Goal: Information Seeking & Learning: Learn about a topic

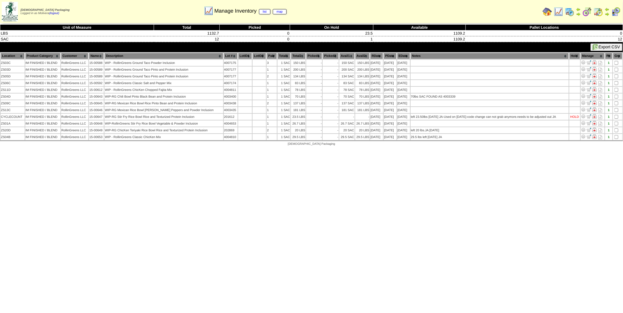
click at [571, 13] on img at bounding box center [569, 11] width 9 height 9
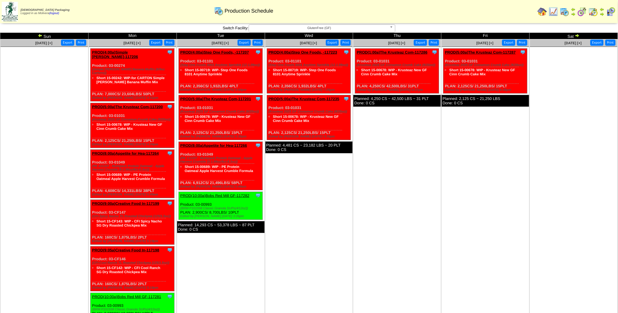
click at [42, 35] on link at bounding box center [41, 36] width 6 height 5
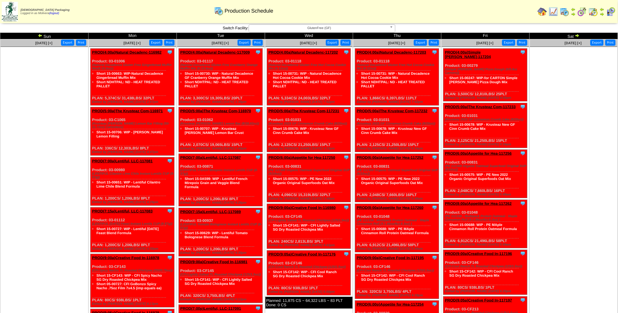
click at [38, 35] on img at bounding box center [40, 35] width 5 height 5
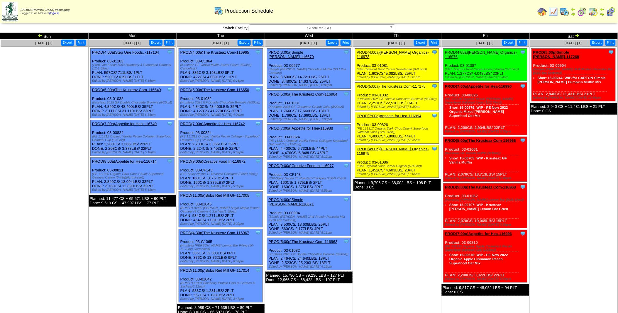
drag, startPoint x: 533, startPoint y: 61, endPoint x: 600, endPoint y: 87, distance: 72.3
click at [600, 87] on div "Clone Item PROD(5:00p)Simple Mills-117268 Simple Mills ScheduleID: 117268 9913.…" at bounding box center [574, 75] width 84 height 53
copy div "Product: 03-00904 (Simple Mills JAW Protein Pancake Mix (6/10.4oz Cartons)) Sho…"
click at [592, 143] on td "Sep 27 [+] Print Export Clone Item PROD(5:00p)Simple Mills-117268 Simple Mills …" at bounding box center [574, 177] width 88 height 277
click at [564, 52] on link "PROD(5:00p)Simple [PERSON_NAME]-117268" at bounding box center [556, 54] width 46 height 9
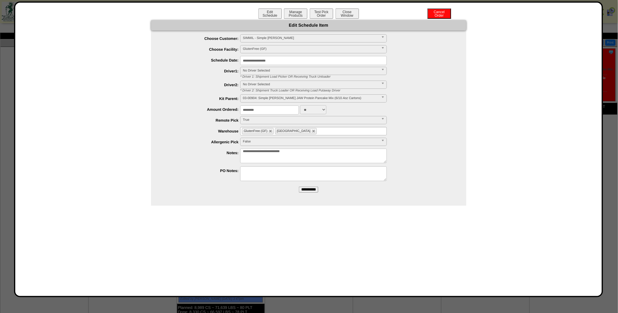
click at [309, 191] on input "**********" at bounding box center [308, 190] width 19 height 6
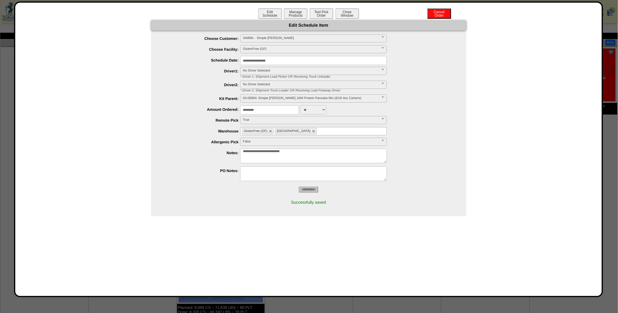
click at [291, 11] on button "Manage Products" at bounding box center [295, 14] width 23 height 10
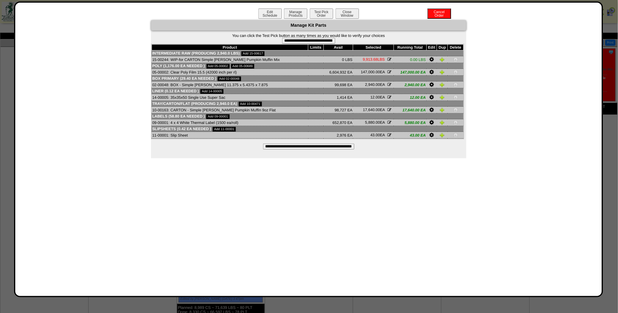
click at [306, 144] on input "**********" at bounding box center [308, 147] width 91 height 6
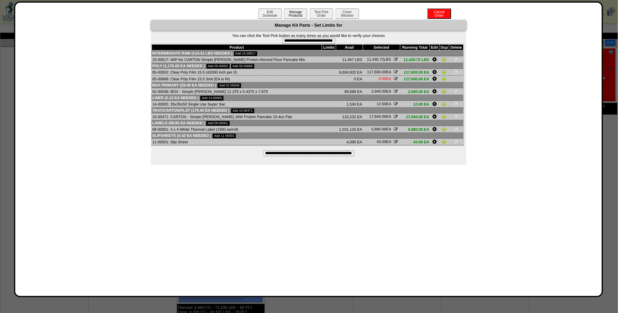
click at [294, 13] on button "Manage Products" at bounding box center [295, 14] width 23 height 10
click at [351, 15] on button "Close Window" at bounding box center [347, 14] width 23 height 10
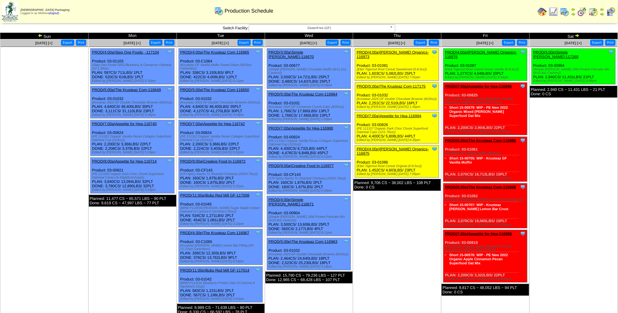
click at [546, 13] on img at bounding box center [542, 11] width 9 height 9
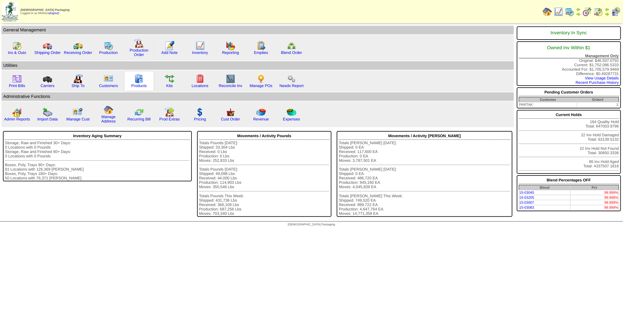
click at [143, 79] on div "Products" at bounding box center [139, 81] width 30 height 20
click at [134, 84] on link "Products" at bounding box center [139, 86] width 16 height 4
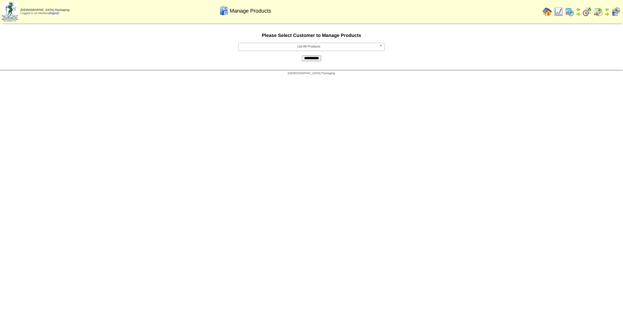
click at [343, 49] on span "List All Products" at bounding box center [309, 46] width 136 height 7
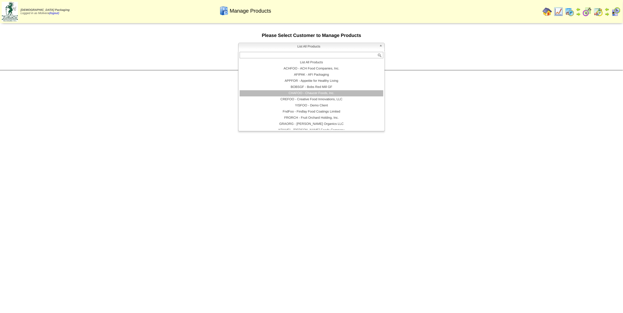
scroll to position [126, 0]
click at [338, 96] on li "SIMMIL - Simple [PERSON_NAME]" at bounding box center [312, 96] width 144 height 6
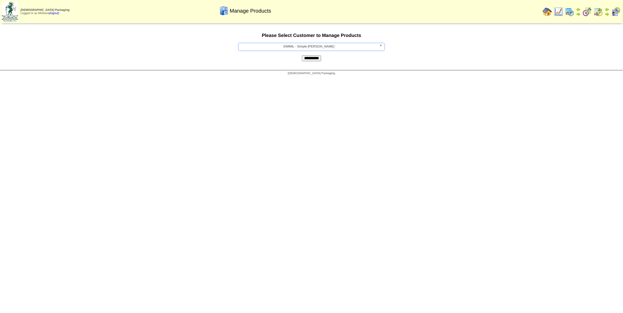
click at [310, 59] on input "**********" at bounding box center [311, 58] width 19 height 6
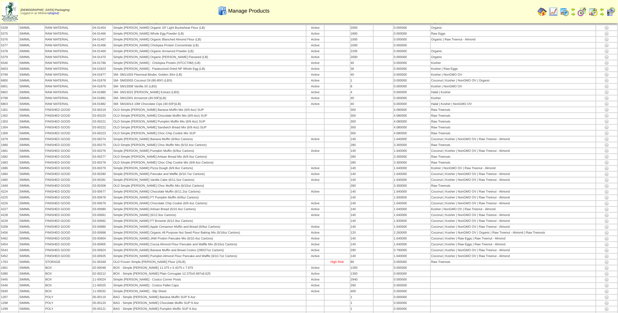
scroll to position [229, 0]
click at [545, 12] on img at bounding box center [542, 11] width 9 height 9
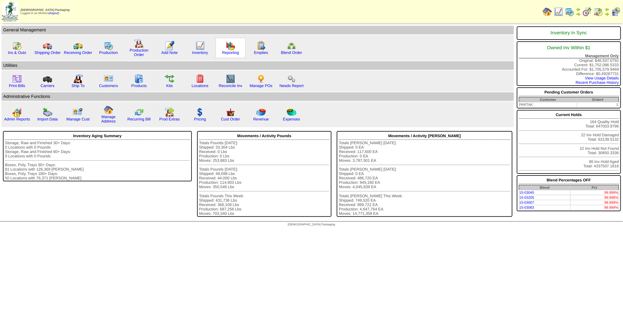
click at [235, 49] on div "Reporting" at bounding box center [231, 48] width 30 height 20
click at [231, 49] on img at bounding box center [230, 45] width 9 height 9
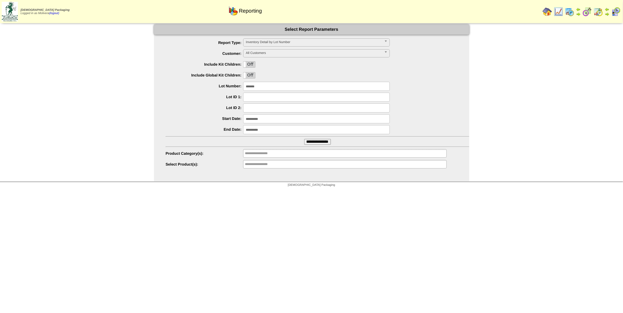
click at [276, 43] on span "Inventory Detail by Lot Number" at bounding box center [314, 42] width 136 height 7
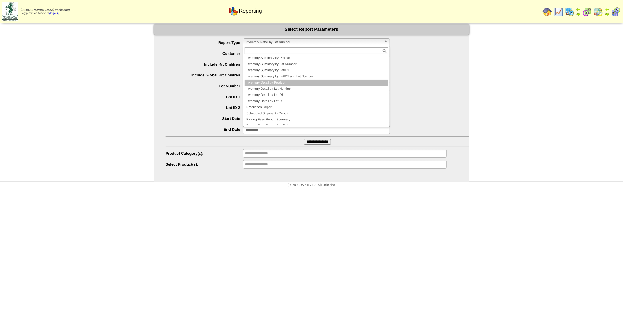
click at [282, 80] on li "Inventory Detail by Product" at bounding box center [317, 83] width 144 height 6
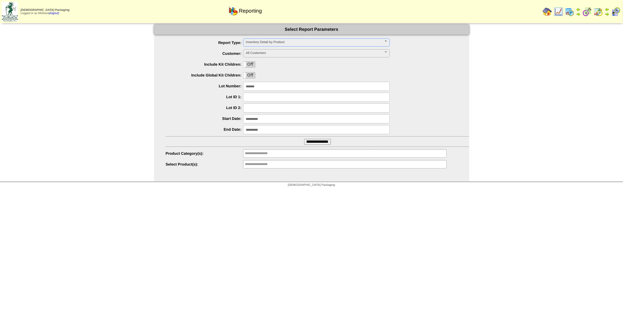
click at [269, 56] on span "All Customers" at bounding box center [314, 53] width 136 height 7
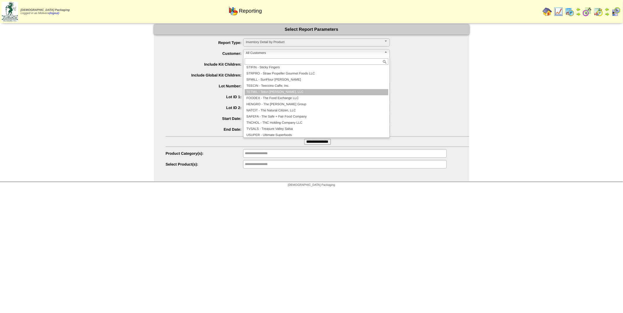
scroll to position [790, 0]
click at [283, 93] on li "TETMIL - Teton Mills, LLC" at bounding box center [317, 92] width 144 height 6
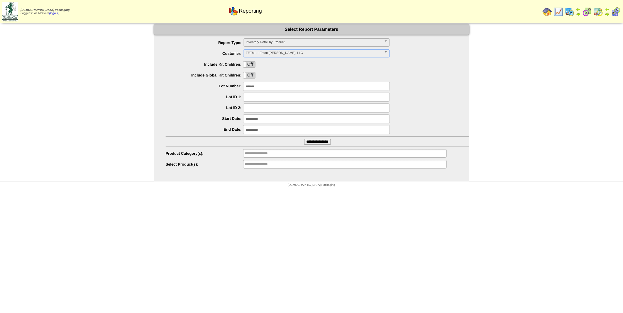
click at [268, 55] on span "TETMIL - Teton Mills, LLC" at bounding box center [314, 53] width 136 height 7
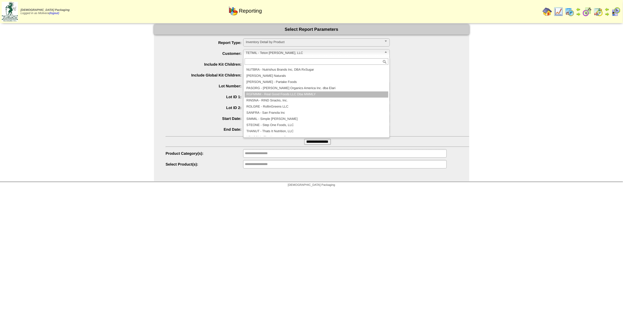
scroll to position [111, 0]
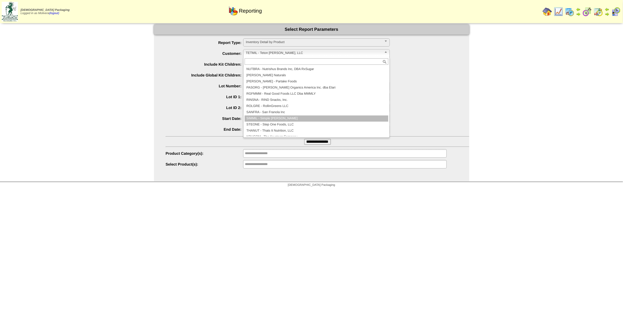
click at [272, 120] on li "SIMMIL - Simple [PERSON_NAME]" at bounding box center [317, 119] width 144 height 6
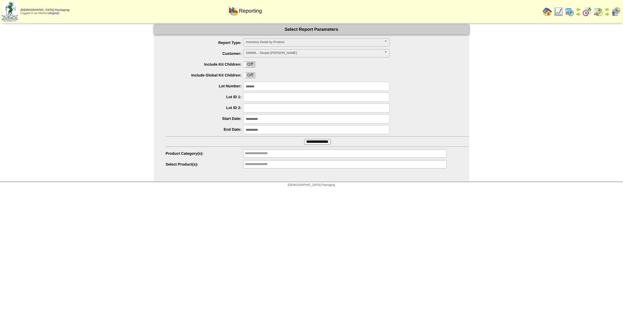
drag, startPoint x: 274, startPoint y: 86, endPoint x: 174, endPoint y: 95, distance: 100.5
click at [174, 95] on ul "**********" at bounding box center [311, 103] width 315 height 131
click at [283, 153] on ul at bounding box center [344, 153] width 203 height 9
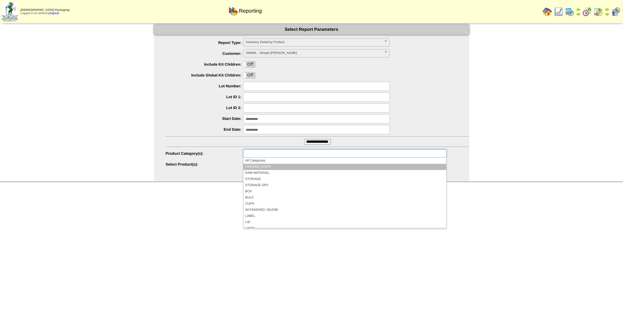
click at [270, 169] on li "FINISHED GOOD" at bounding box center [344, 167] width 203 height 6
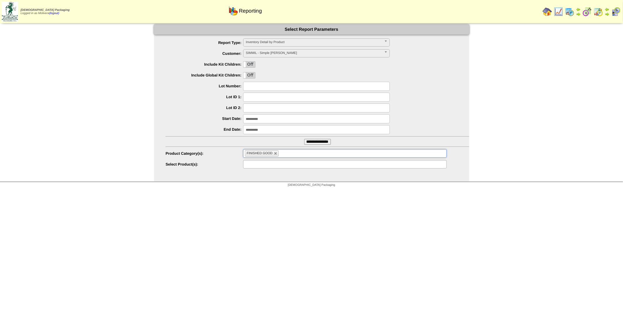
click at [263, 166] on input "text" at bounding box center [264, 164] width 38 height 7
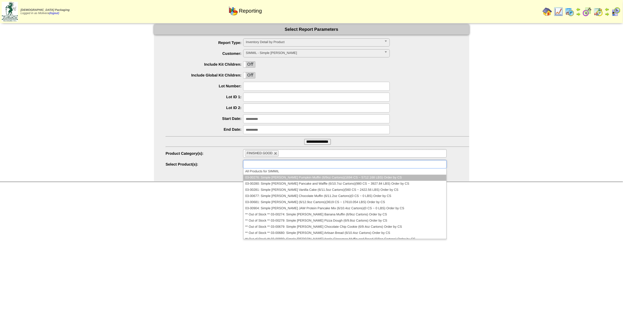
click at [268, 180] on li "03-00276: Simple Mills Pumpkin Muffin (6/9oz Cartons)(1694 CS ~ 5712.168 LBS) O…" at bounding box center [344, 178] width 203 height 6
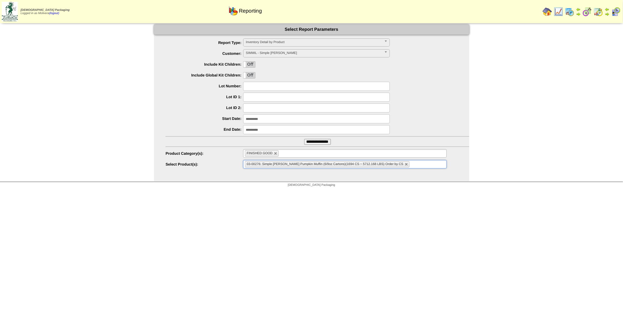
click at [307, 141] on input "**********" at bounding box center [317, 142] width 27 height 6
click at [570, 11] on img at bounding box center [569, 11] width 9 height 9
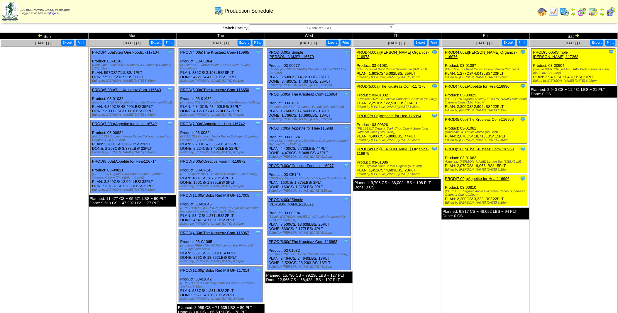
click at [40, 35] on img at bounding box center [40, 35] width 5 height 5
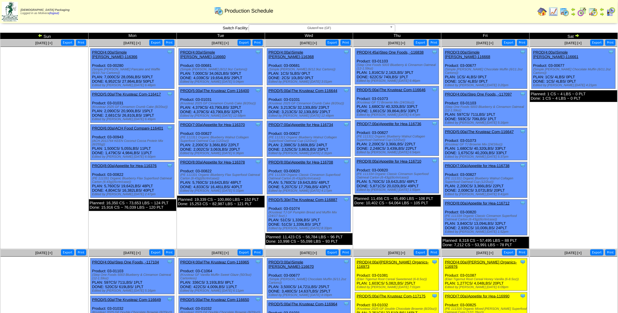
click at [40, 35] on img at bounding box center [40, 35] width 5 height 5
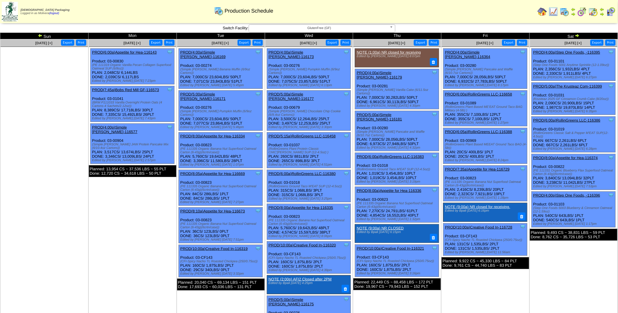
click at [40, 35] on img at bounding box center [40, 35] width 5 height 5
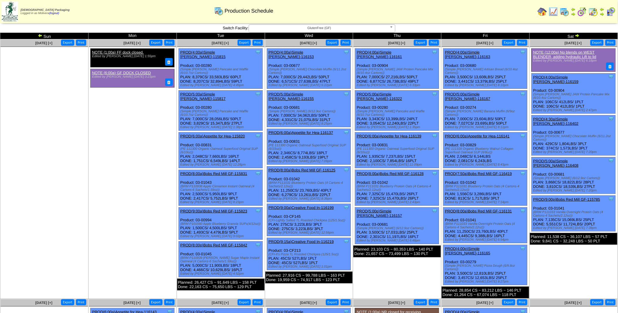
drag, startPoint x: 0, startPoint y: 0, endPoint x: 40, endPoint y: 35, distance: 53.4
click at [40, 35] on img at bounding box center [40, 35] width 5 height 5
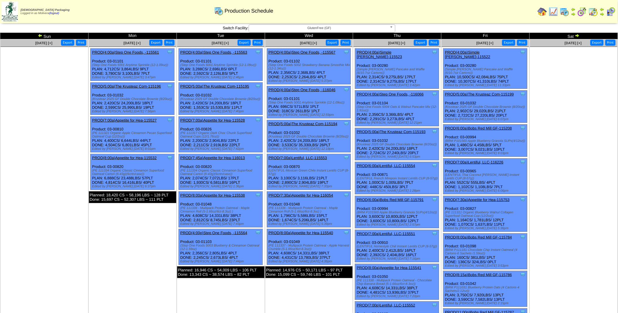
click at [40, 35] on img at bounding box center [40, 35] width 5 height 5
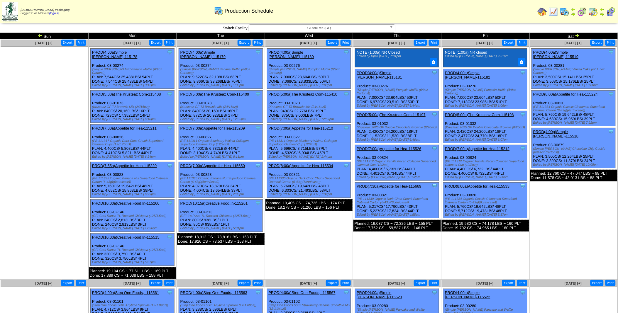
click at [480, 72] on link "PROD(4:00a)Simple [PERSON_NAME]-115182" at bounding box center [467, 75] width 45 height 9
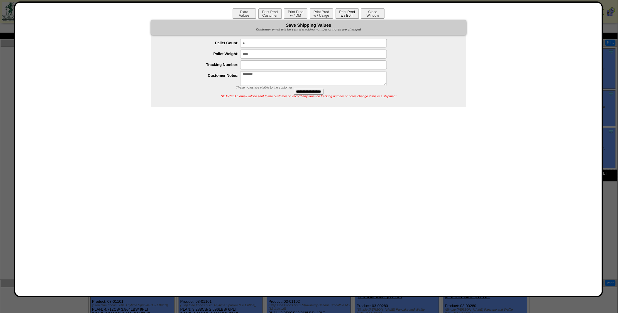
click at [341, 12] on button "Print Prod w / Both" at bounding box center [347, 14] width 23 height 10
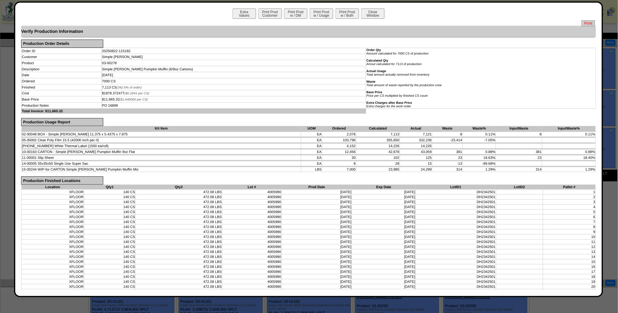
click at [582, 22] on span "Print" at bounding box center [588, 23] width 13 height 6
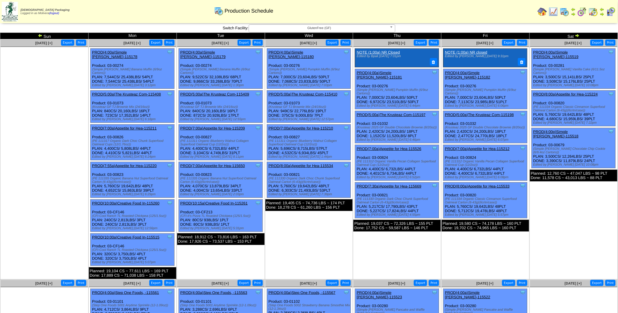
click at [579, 11] on img at bounding box center [582, 11] width 9 height 9
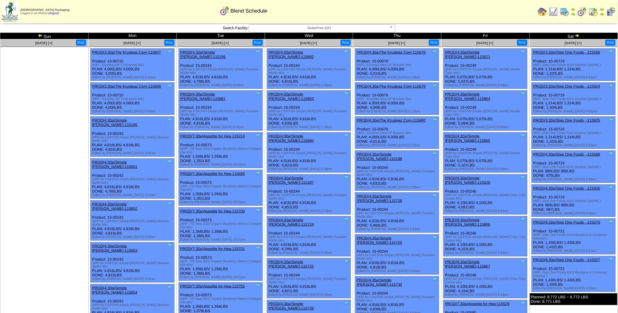
click at [314, 53] on link "PROD(4:00a)Simple [PERSON_NAME]-115682" at bounding box center [291, 54] width 45 height 9
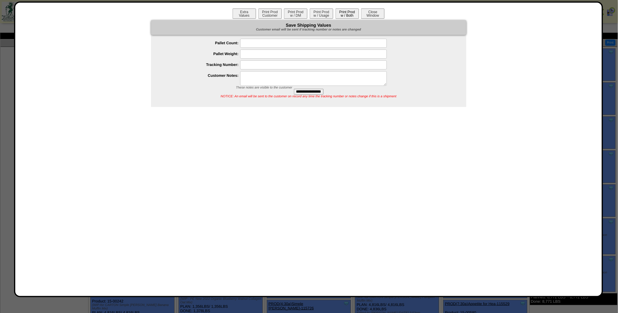
click at [354, 13] on button "Print Prod w / Both" at bounding box center [347, 14] width 23 height 10
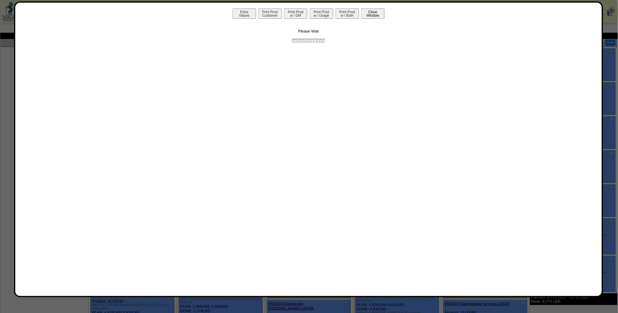
click at [376, 15] on button "Close Window" at bounding box center [372, 14] width 23 height 10
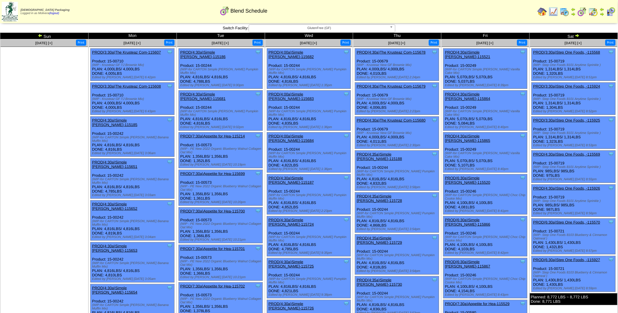
click at [306, 52] on link "PROD(4:00a)Simple Mills-115682" at bounding box center [291, 54] width 45 height 9
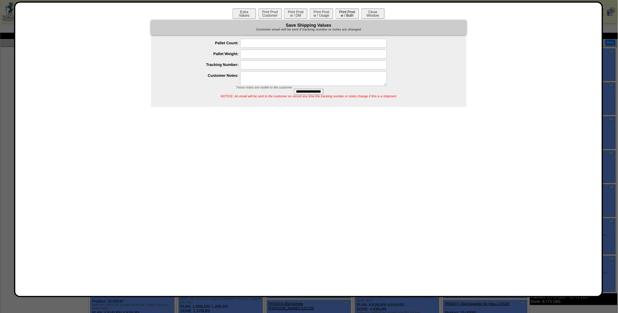
click at [344, 14] on button "Print Prod w / Both" at bounding box center [347, 14] width 23 height 10
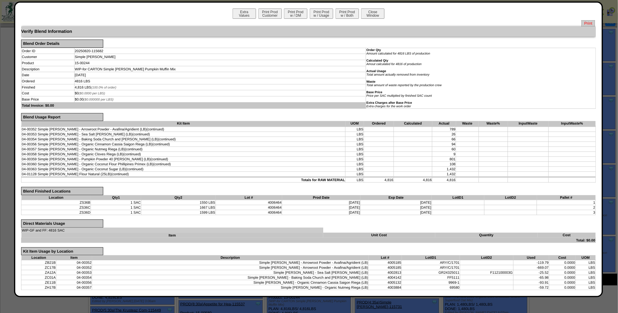
click at [582, 23] on span "Print" at bounding box center [588, 23] width 13 height 6
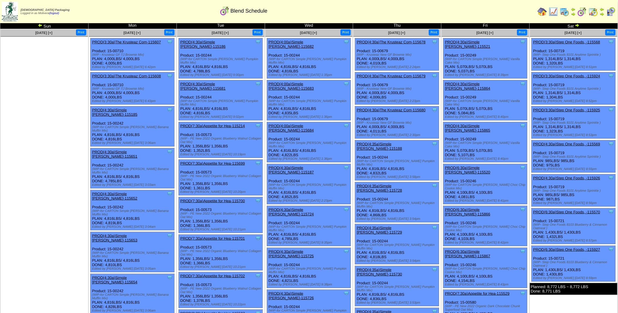
scroll to position [15, 0]
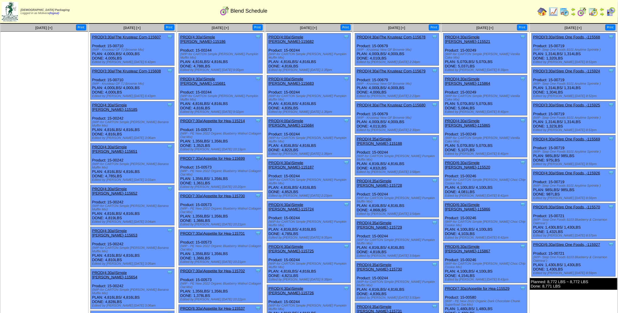
click at [390, 137] on link "PROD(4:35a)Simple [PERSON_NAME]-115188" at bounding box center [379, 141] width 45 height 9
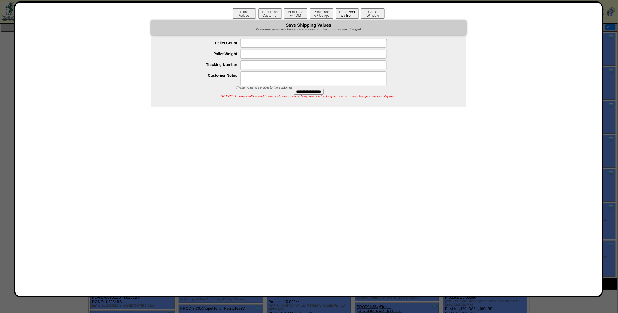
click at [346, 15] on button "Print Prod w / Both" at bounding box center [347, 14] width 23 height 10
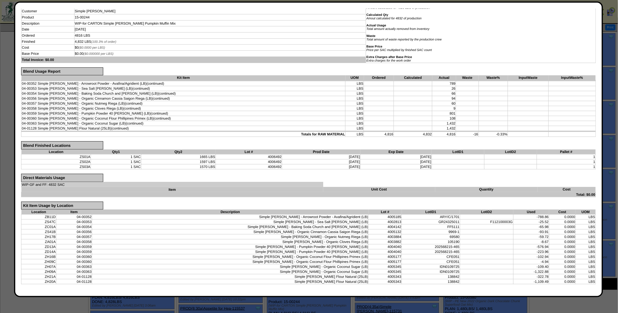
scroll to position [0, 0]
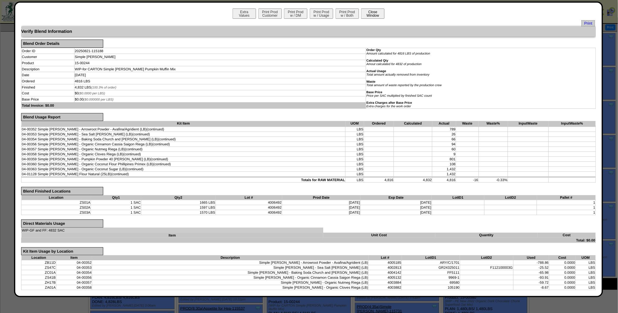
click at [373, 13] on button "Close Window" at bounding box center [372, 14] width 23 height 10
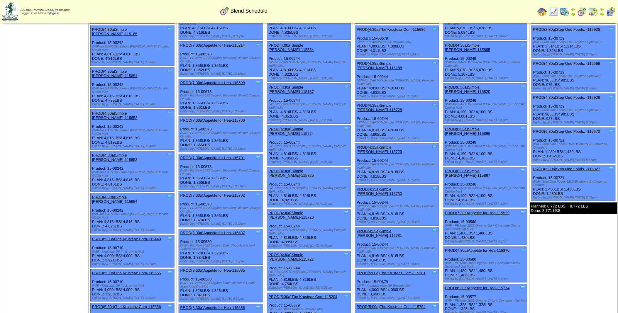
scroll to position [92, 0]
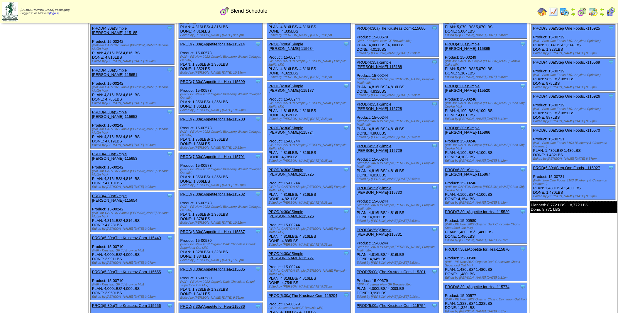
click at [388, 228] on link "PROD(4:35a)Simple [PERSON_NAME]-115731" at bounding box center [379, 232] width 45 height 9
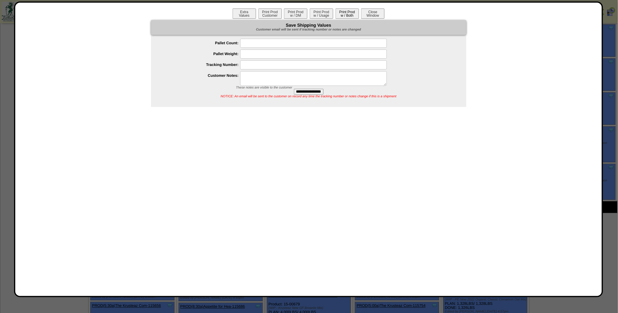
click at [345, 15] on button "Print Prod w / Both" at bounding box center [347, 14] width 23 height 10
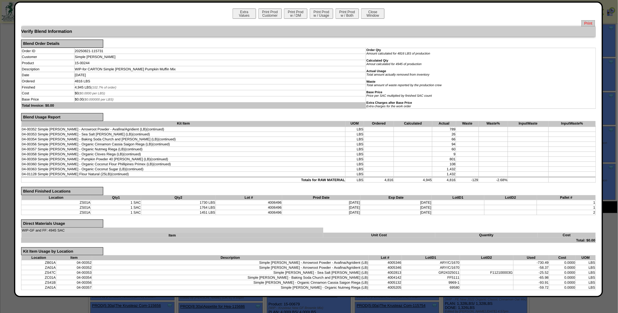
click at [582, 21] on span "Print" at bounding box center [588, 23] width 13 height 6
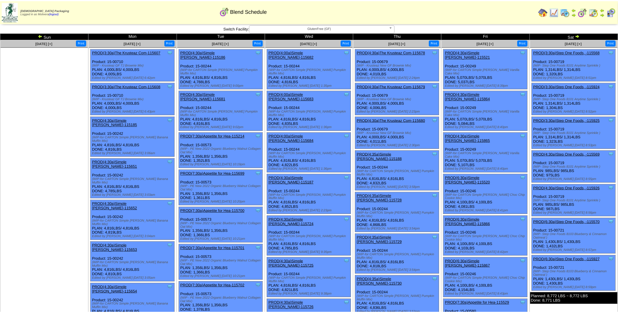
scroll to position [92, 0]
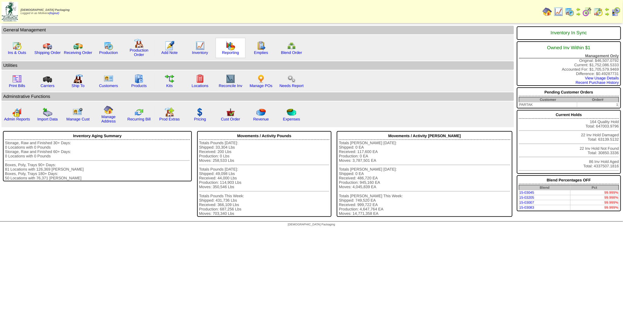
click at [237, 49] on div "Reporting" at bounding box center [231, 48] width 30 height 20
click at [229, 47] on img at bounding box center [230, 45] width 9 height 9
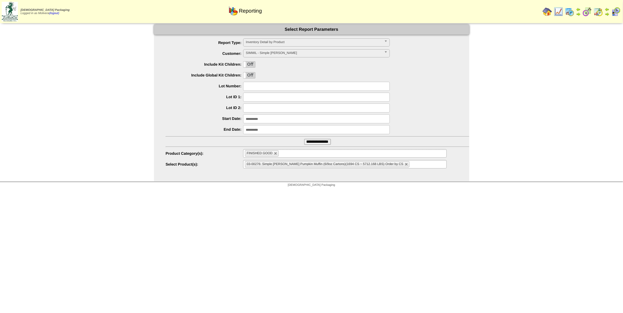
click at [259, 41] on span "Inventory Detail by Product" at bounding box center [314, 42] width 136 height 7
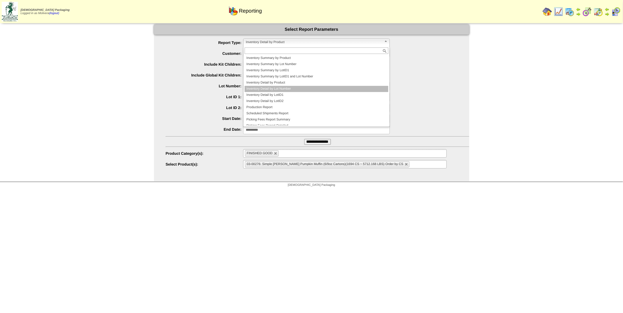
click at [283, 89] on li "Inventory Detail by Lot Number" at bounding box center [317, 89] width 144 height 6
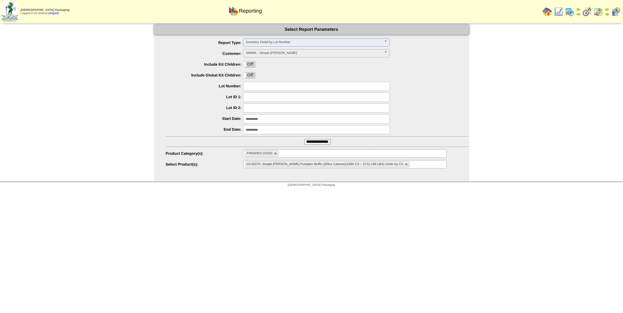
click at [271, 87] on input "text" at bounding box center [316, 86] width 147 height 9
type input "*******"
click at [309, 143] on input "**********" at bounding box center [317, 142] width 27 height 6
click at [321, 190] on html "[DEMOGRAPHIC_DATA] Packaging Logged in as Molivera (logout) Print All" at bounding box center [311, 95] width 623 height 190
drag, startPoint x: 274, startPoint y: 89, endPoint x: 156, endPoint y: 80, distance: 118.2
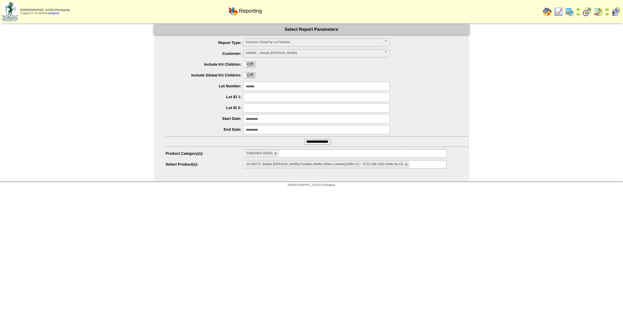
click at [156, 80] on ul "**********" at bounding box center [311, 103] width 315 height 131
type input "*******"
click at [276, 156] on li "FINISHED GOOD" at bounding box center [262, 153] width 34 height 6
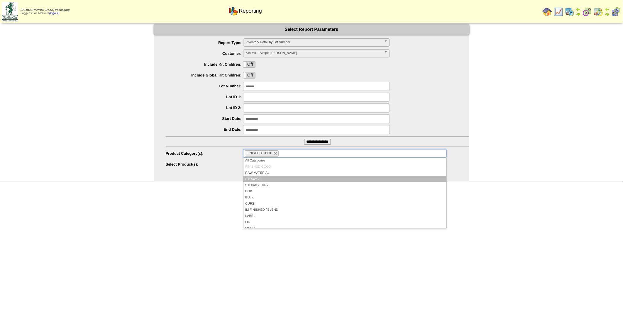
click at [267, 176] on li "STORAGE" at bounding box center [344, 179] width 203 height 6
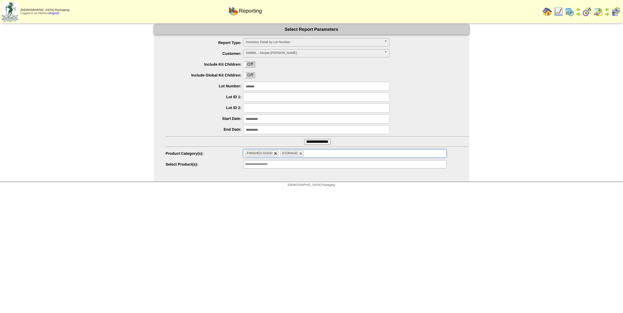
click at [277, 154] on link at bounding box center [276, 154] width 4 height 4
click at [266, 154] on link at bounding box center [266, 154] width 4 height 4
click at [307, 141] on input "**********" at bounding box center [317, 142] width 27 height 6
type input "**********"
